Goal: Transaction & Acquisition: Purchase product/service

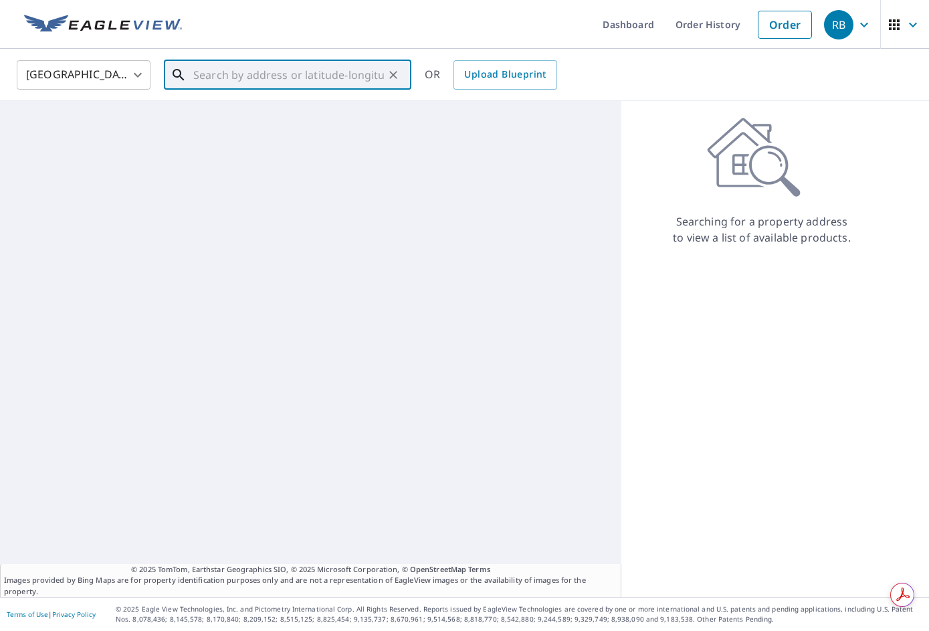
click at [209, 78] on input "text" at bounding box center [288, 74] width 191 height 37
paste input "[STREET_ADDRESS][PERSON_NAME][PERSON_NAME]"
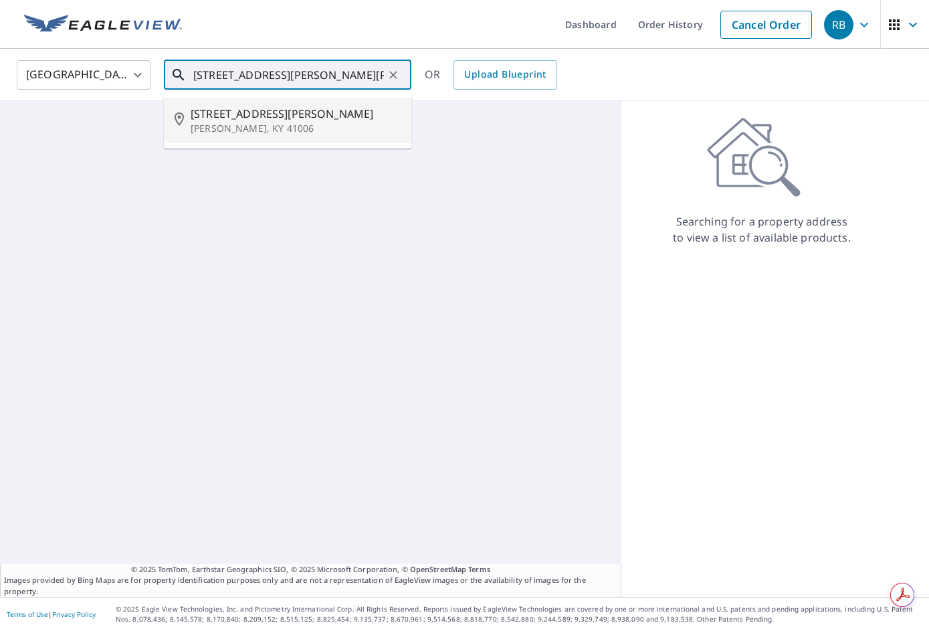
click at [233, 116] on span "[STREET_ADDRESS][PERSON_NAME]" at bounding box center [296, 114] width 210 height 16
type input "[STREET_ADDRESS][PERSON_NAME][PERSON_NAME]"
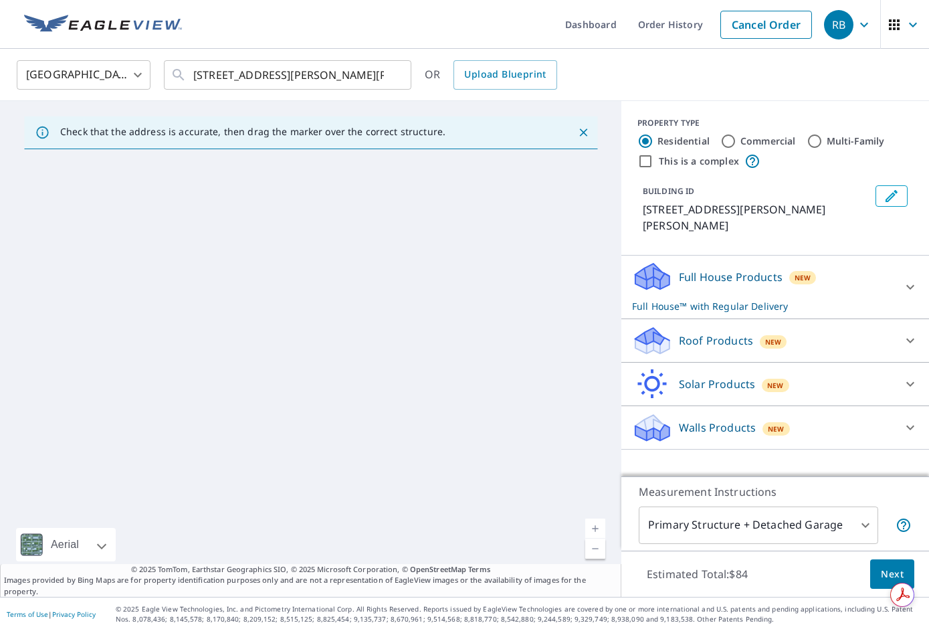
click at [870, 572] on button "Next" at bounding box center [892, 574] width 44 height 30
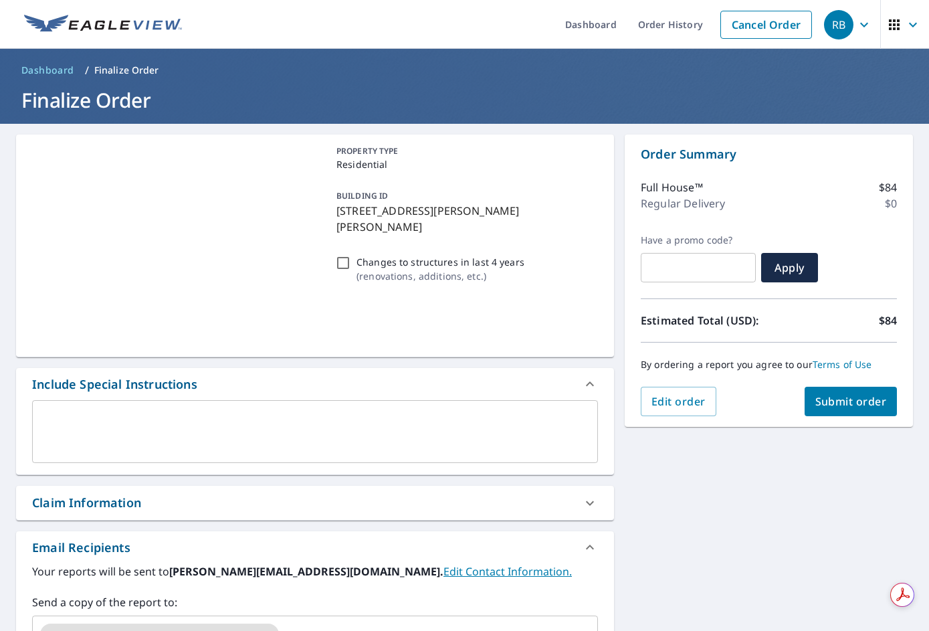
scroll to position [201, 0]
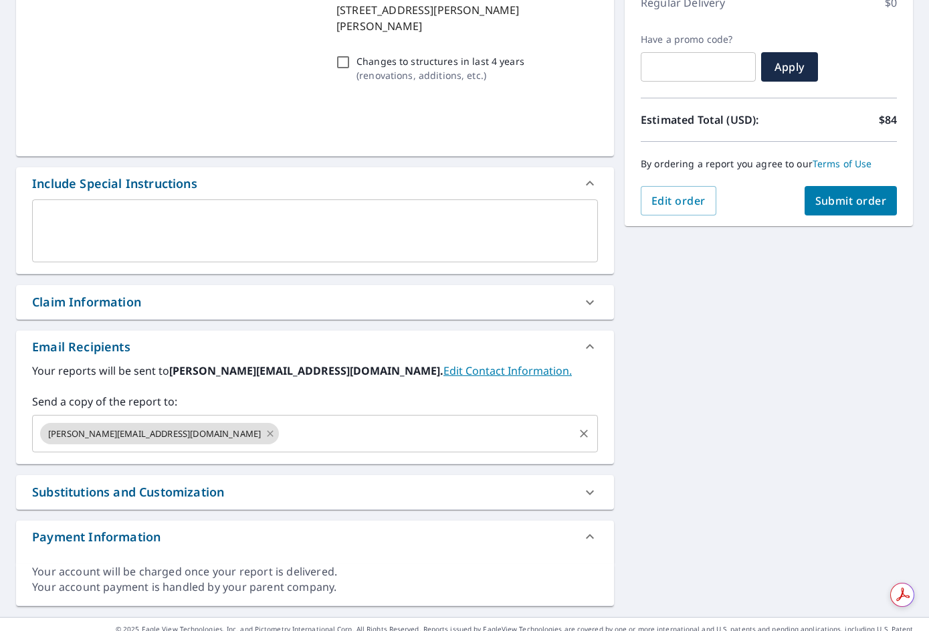
click at [265, 437] on icon at bounding box center [270, 433] width 11 height 15
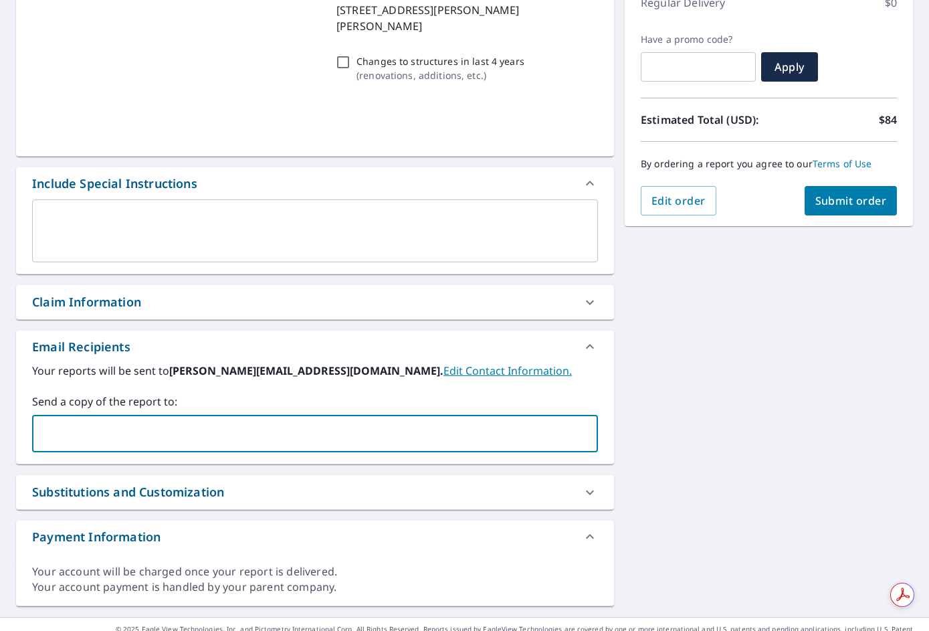
click at [157, 432] on input "text" at bounding box center [305, 433] width 534 height 25
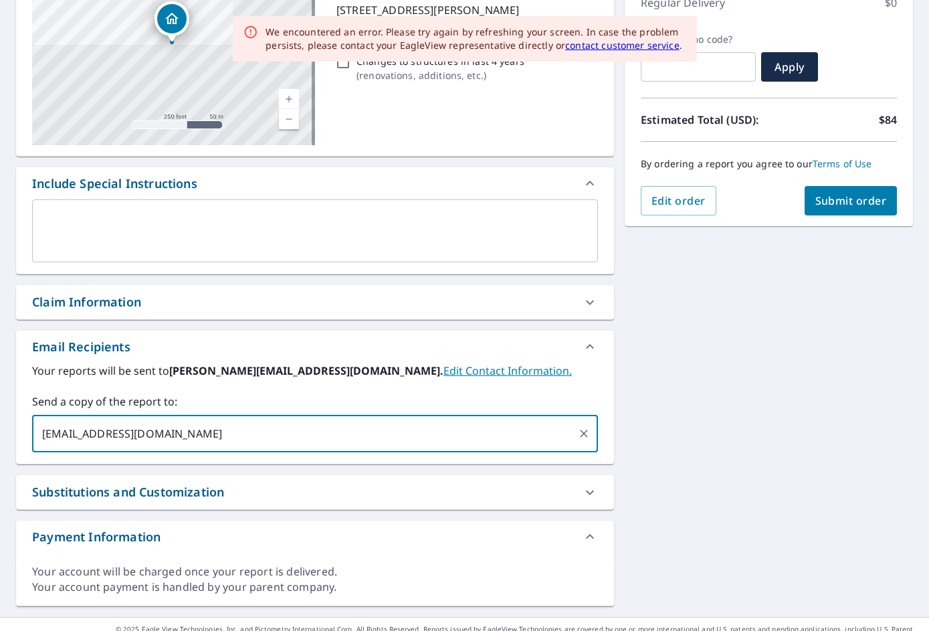
type input "[EMAIL_ADDRESS][DOMAIN_NAME]"
click at [805, 201] on button "Submit order" at bounding box center [851, 200] width 93 height 29
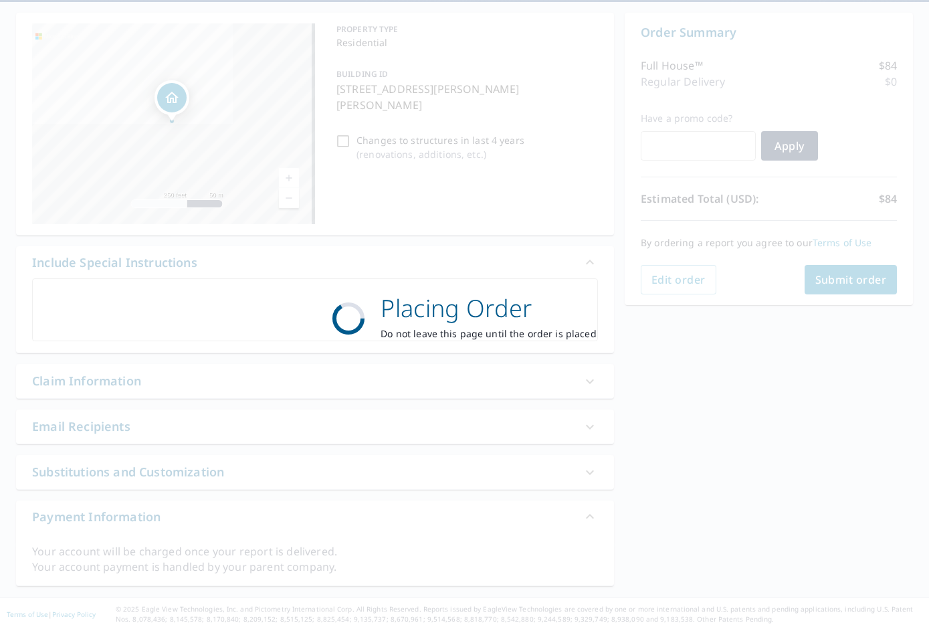
scroll to position [122, 0]
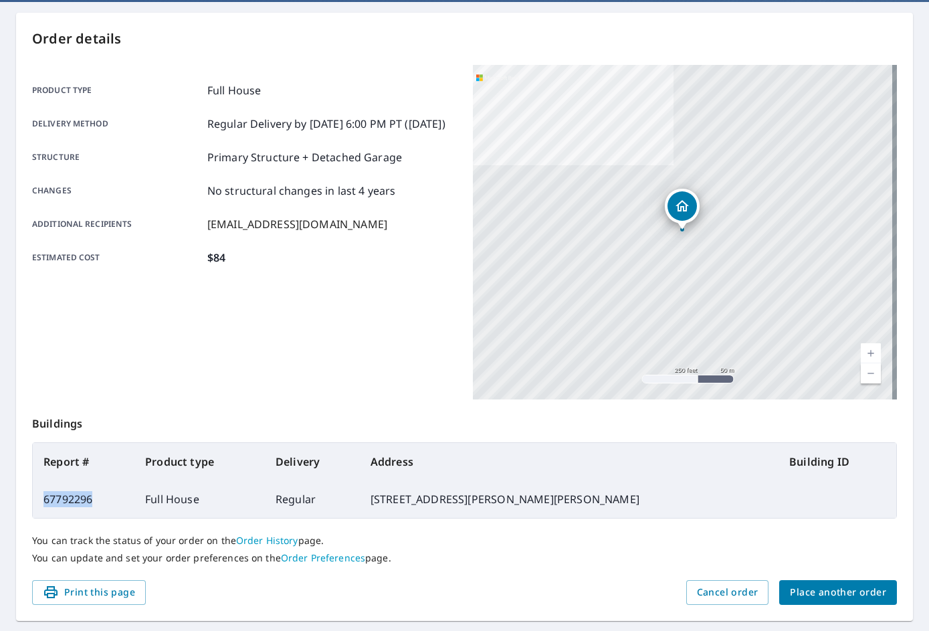
drag, startPoint x: 92, startPoint y: 500, endPoint x: 38, endPoint y: 505, distance: 53.7
click at [38, 505] on td "67792296" at bounding box center [84, 498] width 102 height 37
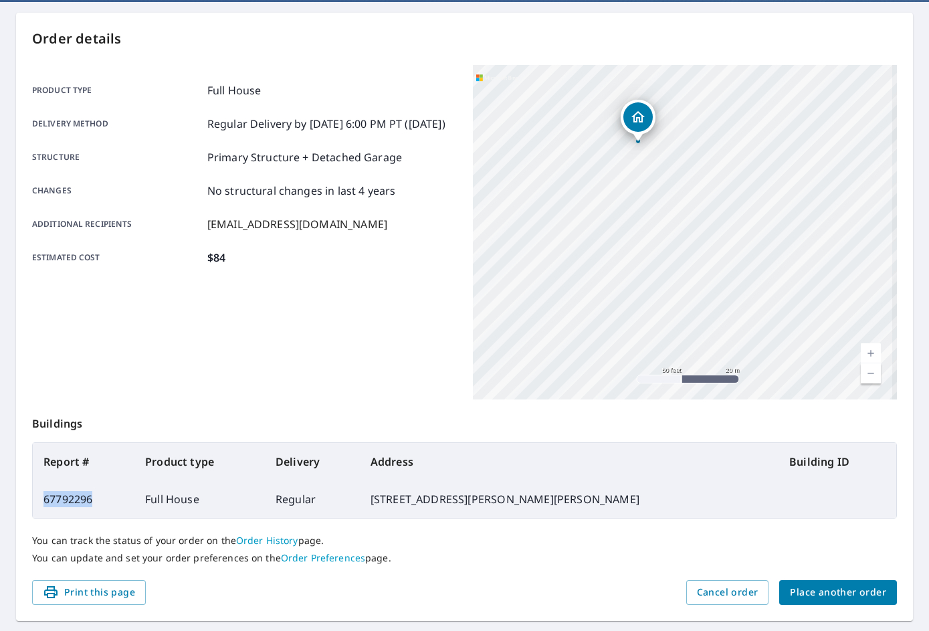
drag, startPoint x: 695, startPoint y: 115, endPoint x: 675, endPoint y: 307, distance: 193.0
click at [675, 307] on div "[STREET_ADDRESS][PERSON_NAME][PERSON_NAME]" at bounding box center [685, 232] width 425 height 334
drag, startPoint x: 655, startPoint y: 286, endPoint x: 720, endPoint y: 250, distance: 74.3
click at [720, 250] on div "[STREET_ADDRESS][PERSON_NAME][PERSON_NAME]" at bounding box center [685, 232] width 425 height 334
